Goal: Task Accomplishment & Management: Use online tool/utility

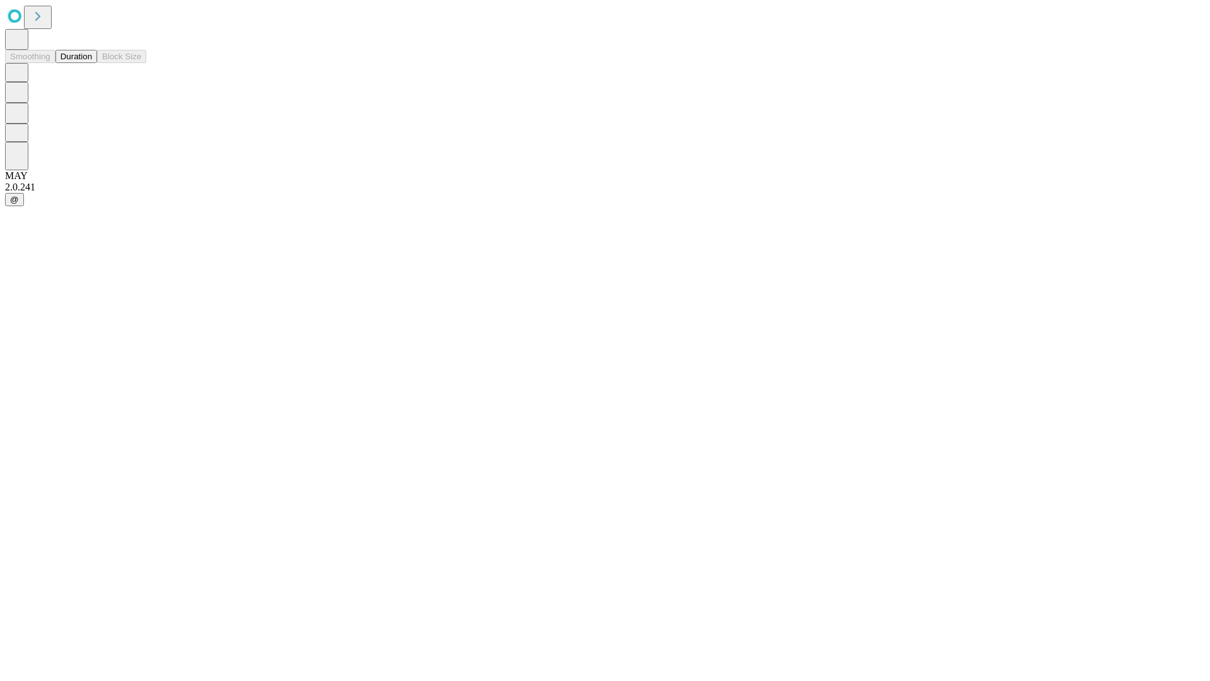
click at [92, 63] on button "Duration" at bounding box center [76, 56] width 42 height 13
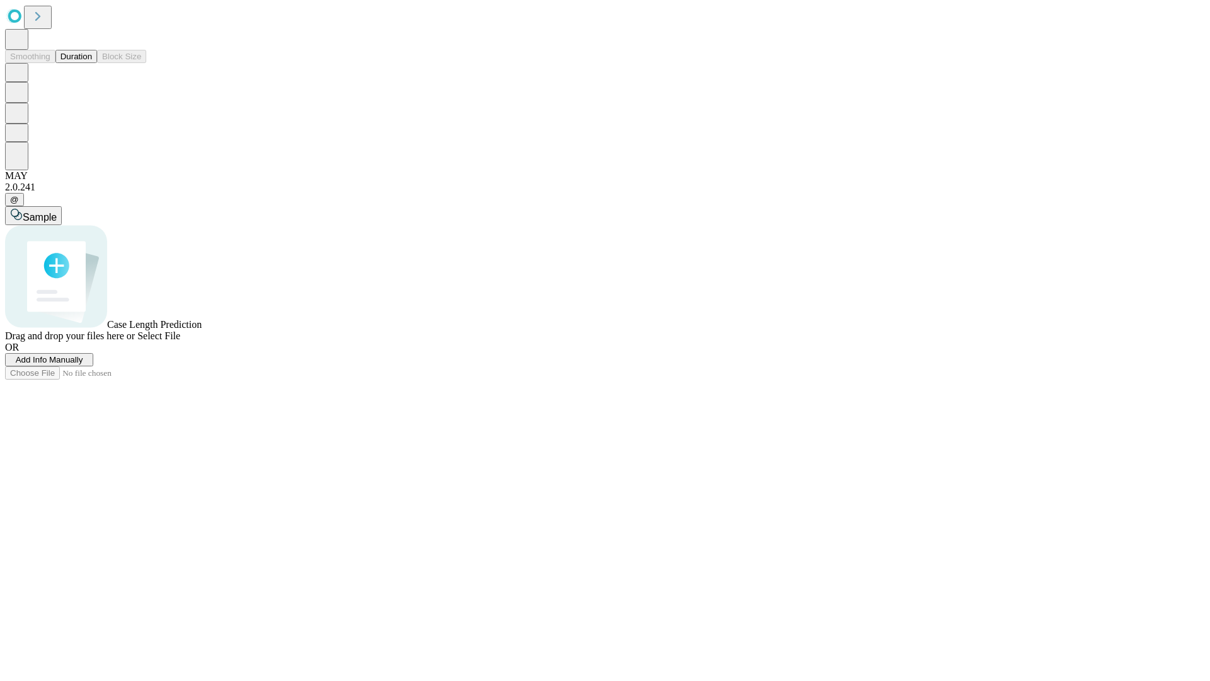
click at [180, 341] on span "Select File" at bounding box center [158, 335] width 43 height 11
